Goal: Information Seeking & Learning: Learn about a topic

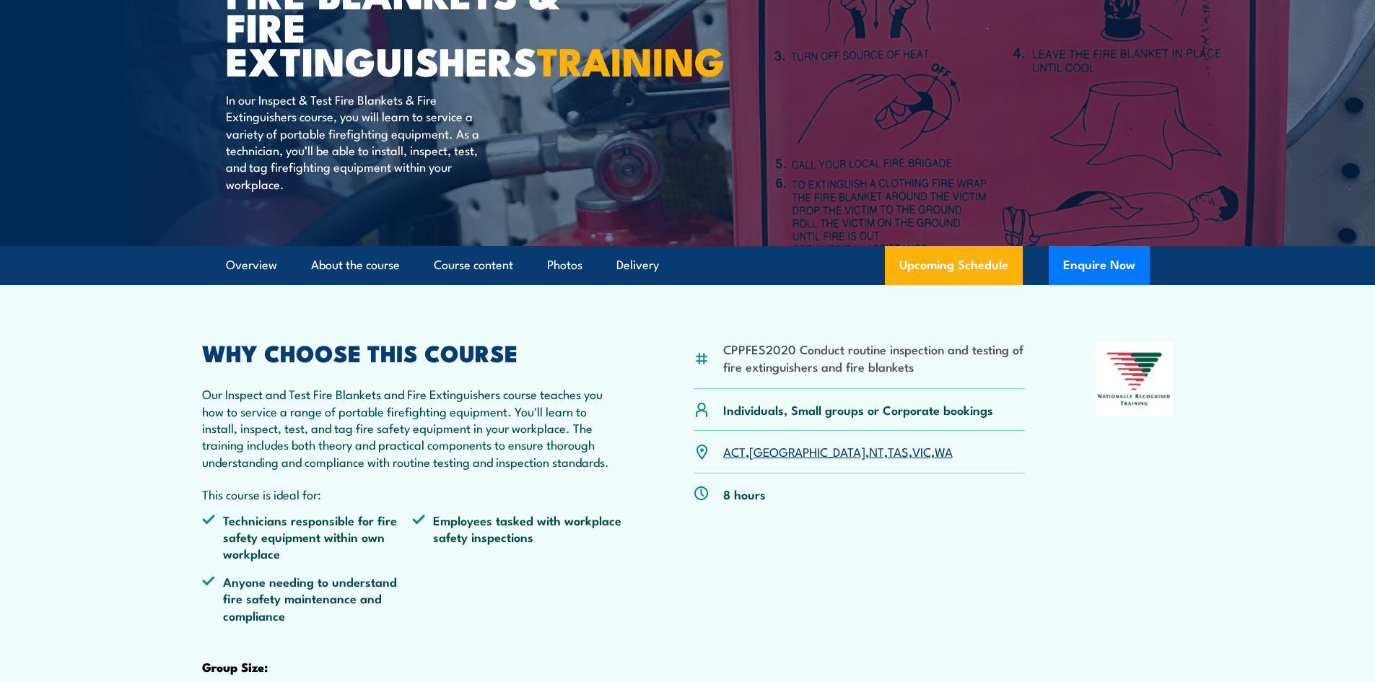
click at [913, 460] on link "VIC" at bounding box center [922, 451] width 19 height 17
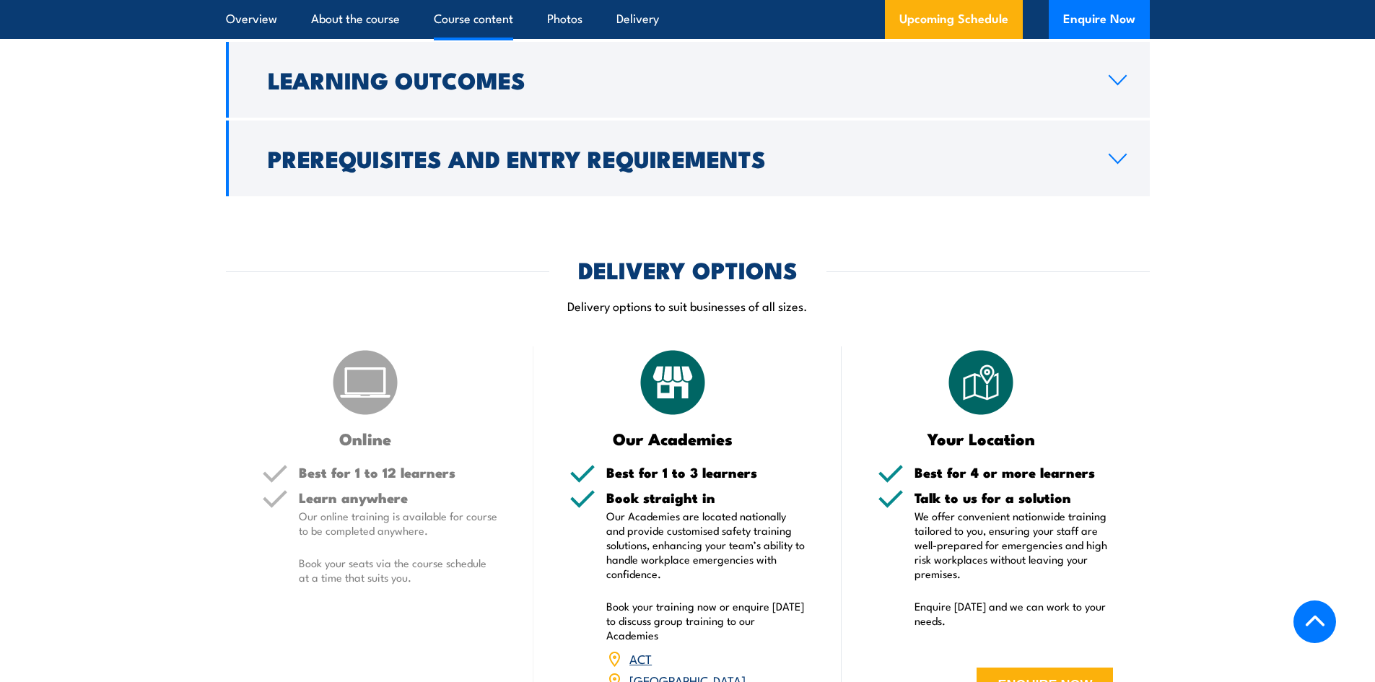
scroll to position [1526, 0]
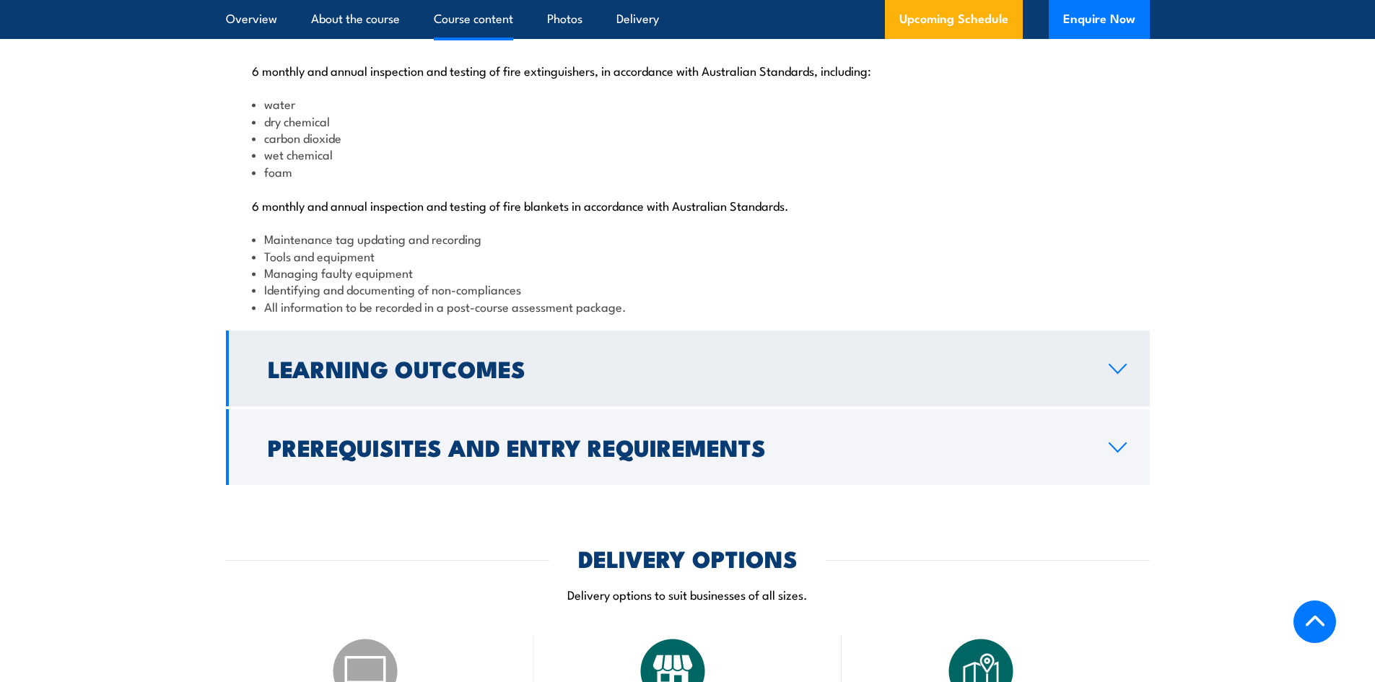
click at [513, 378] on h2 "Learning Outcomes" at bounding box center [677, 368] width 818 height 20
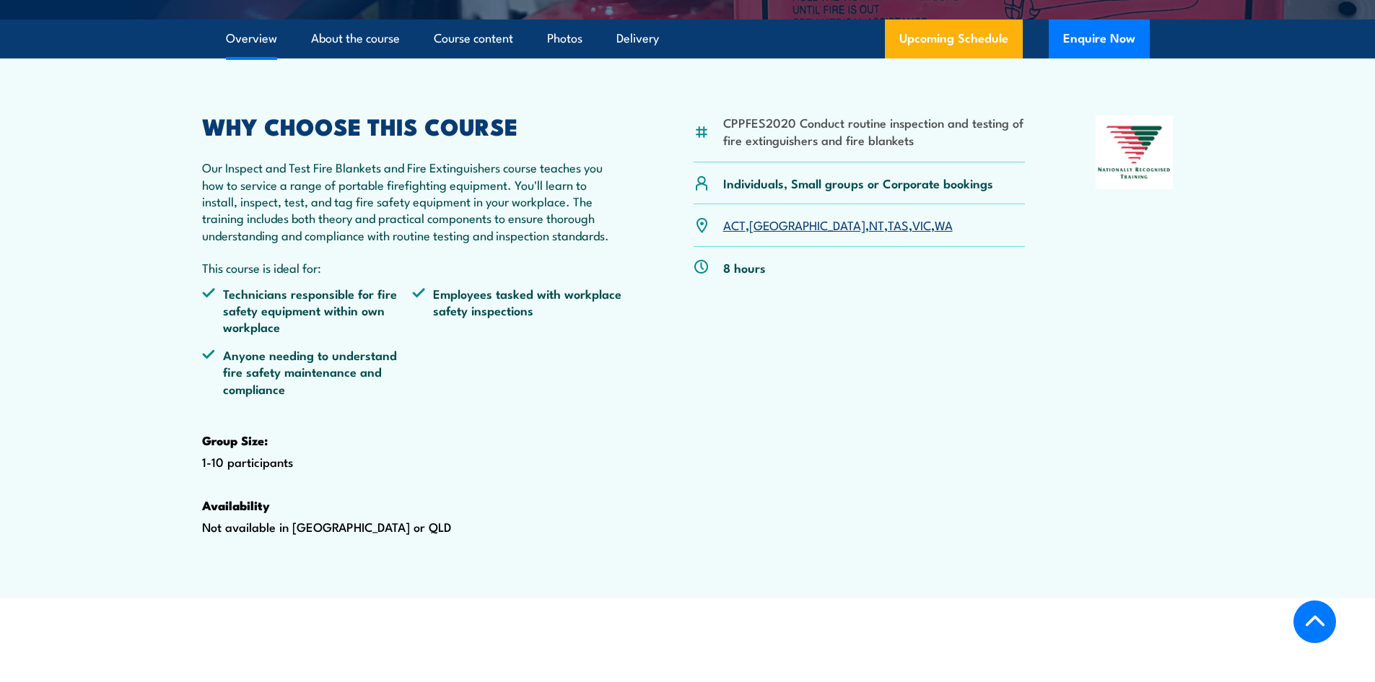
scroll to position [227, 0]
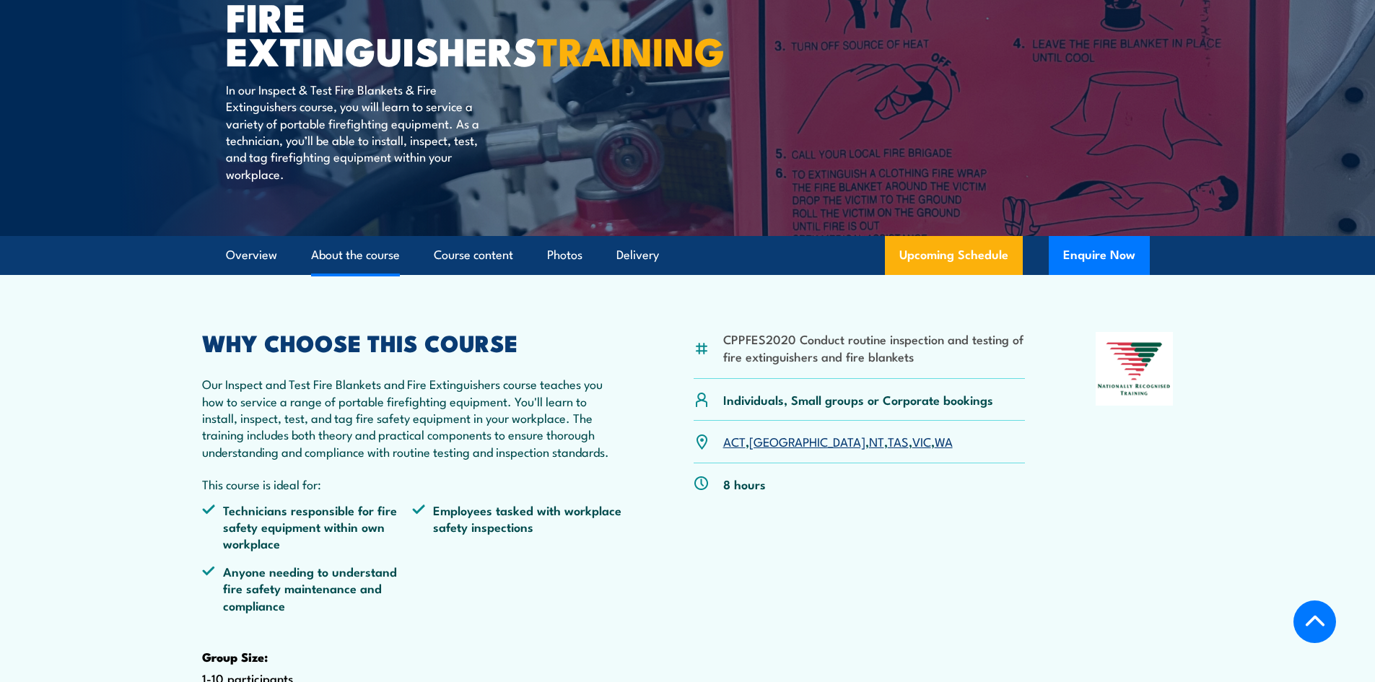
click at [357, 274] on link "About the course" at bounding box center [355, 255] width 89 height 38
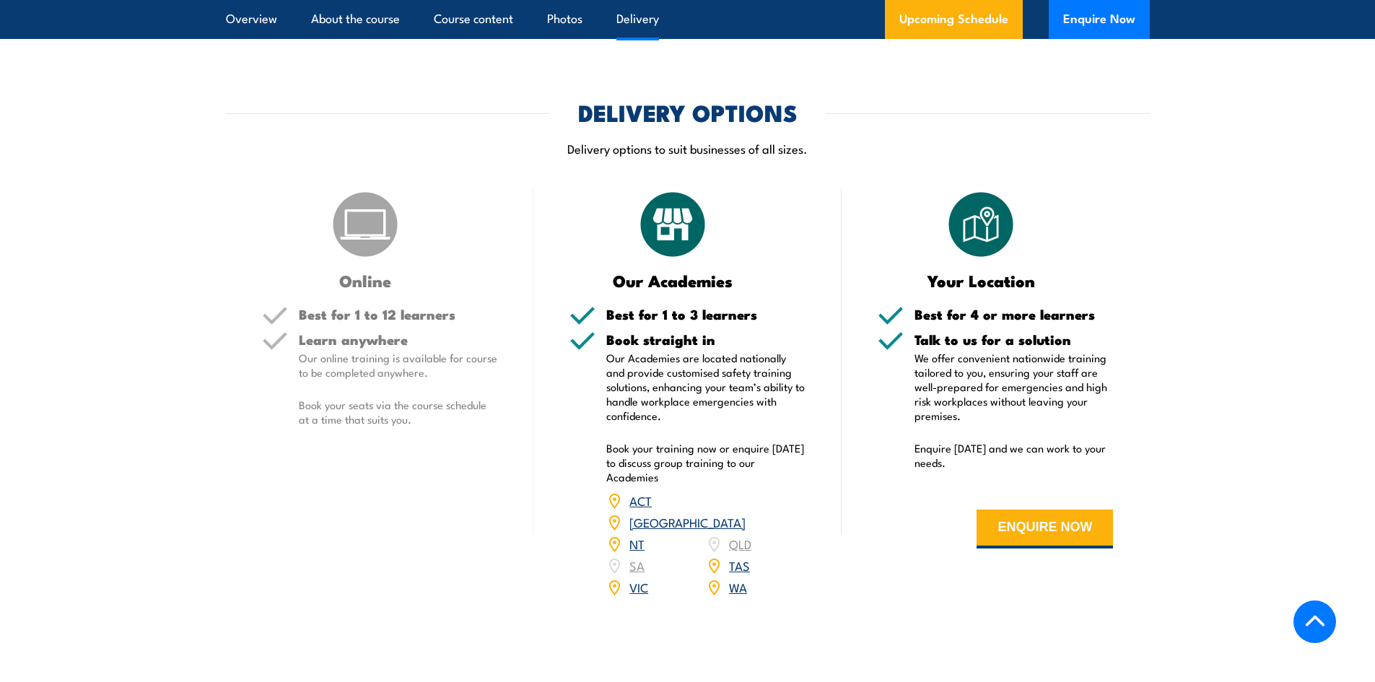
scroll to position [1409, 0]
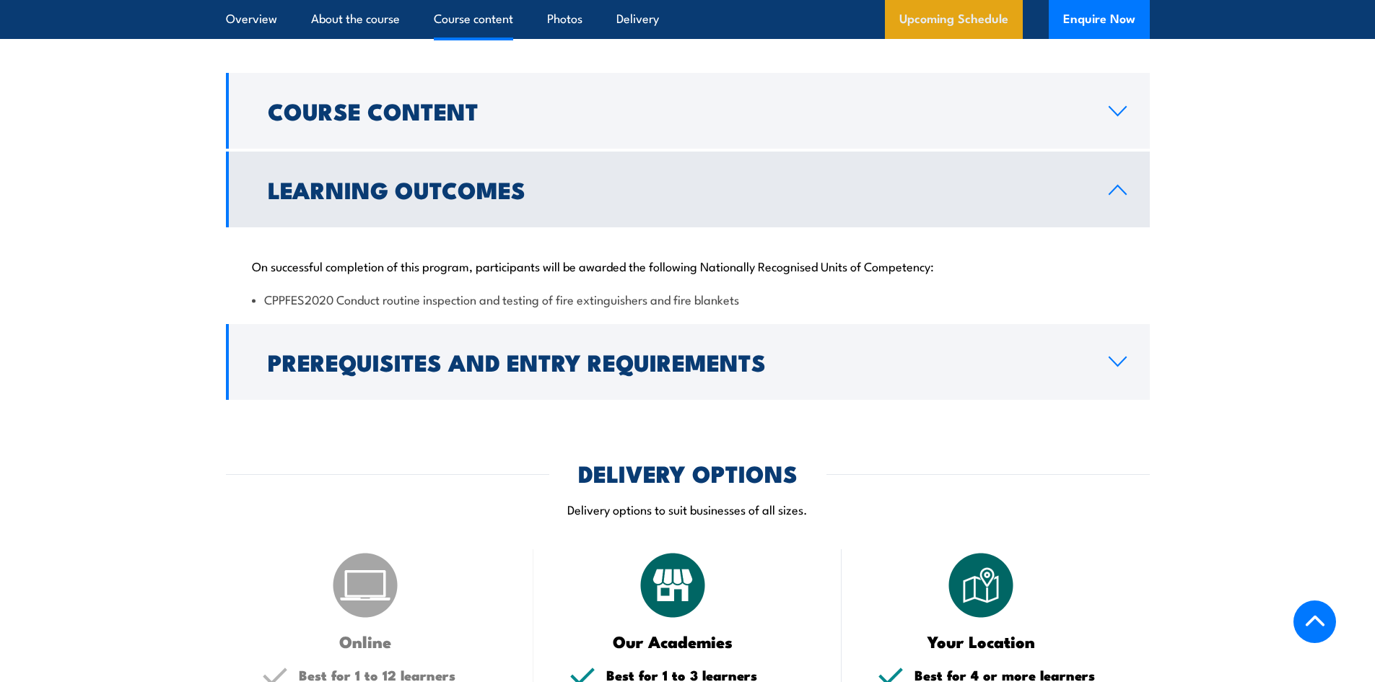
click at [938, 16] on link "Upcoming Schedule" at bounding box center [954, 19] width 138 height 39
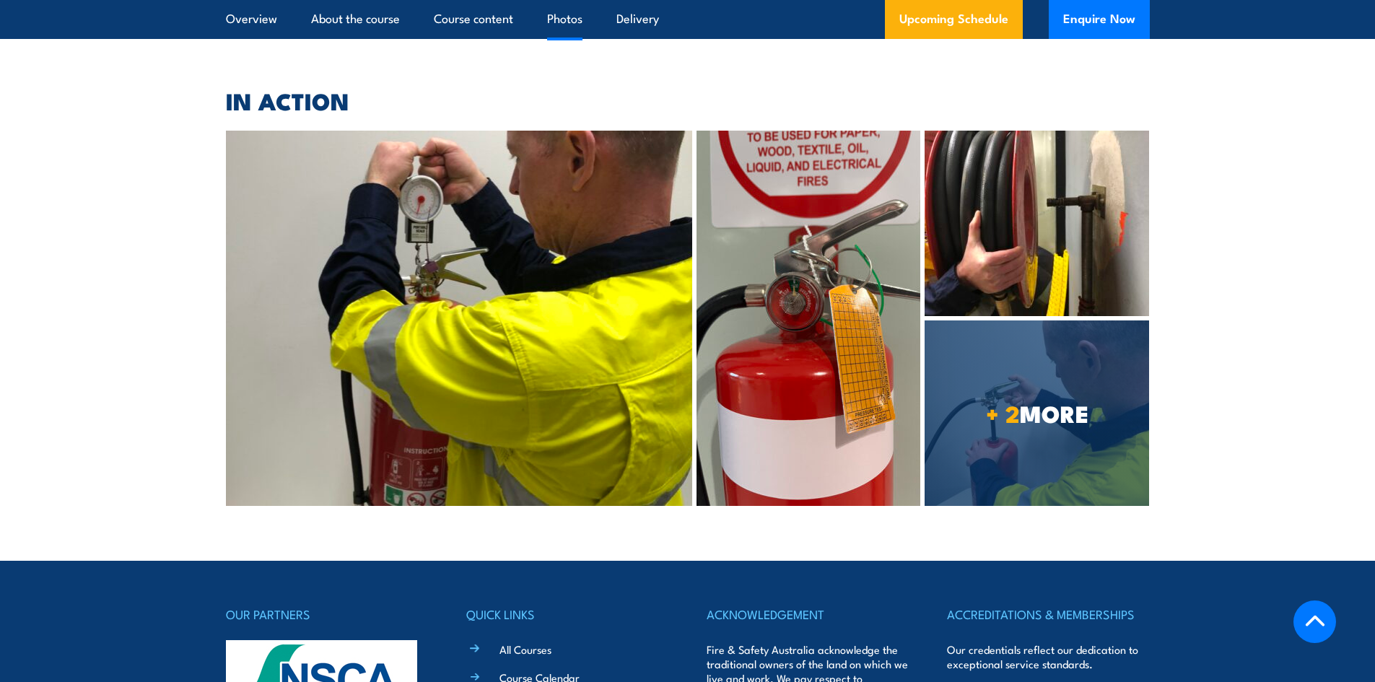
scroll to position [4147, 0]
